Goal: Information Seeking & Learning: Learn about a topic

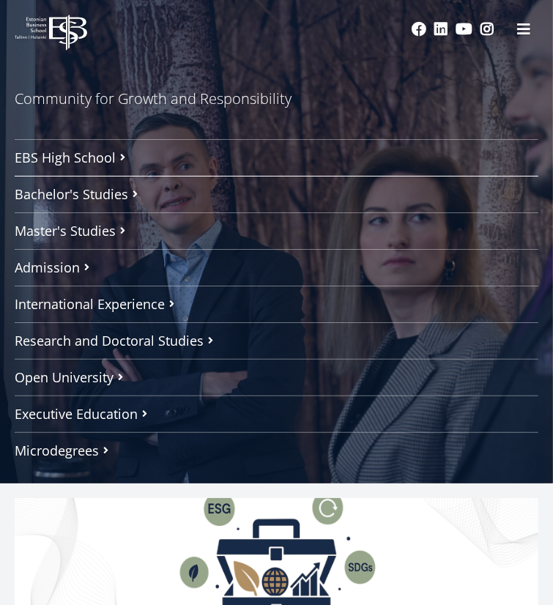
click at [260, 212] on link "Bachelor's Studies" at bounding box center [276, 194] width 523 height 37
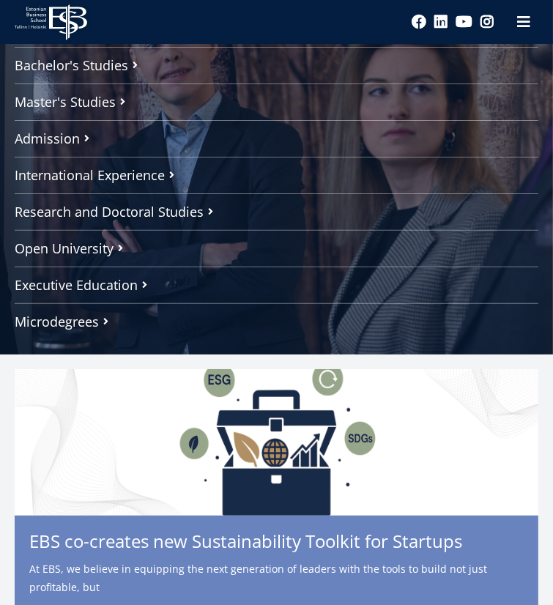
scroll to position [129, 0]
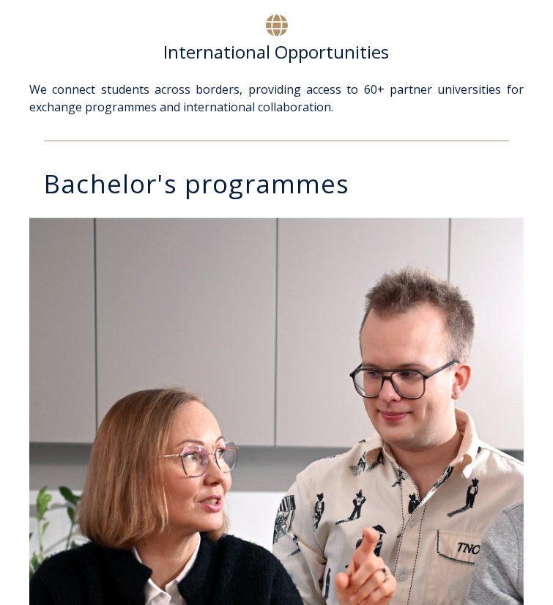
scroll to position [1060, 0]
